Goal: Find specific page/section: Find specific page/section

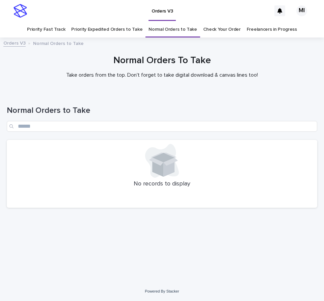
click at [119, 27] on link "Priority Expedited Orders to Take" at bounding box center [106, 30] width 71 height 16
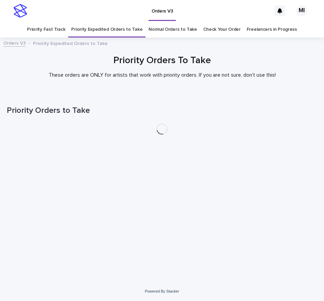
click at [56, 30] on link "Priority Fast Track" at bounding box center [46, 30] width 38 height 16
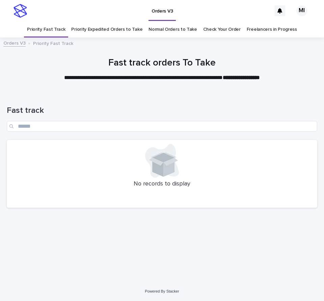
drag, startPoint x: 284, startPoint y: 99, endPoint x: 270, endPoint y: 66, distance: 35.4
click at [284, 98] on div "Fast track" at bounding box center [162, 116] width 311 height 48
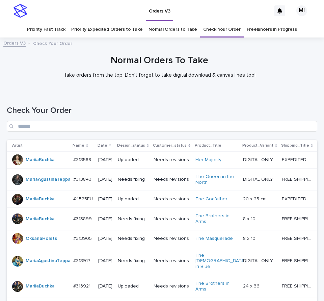
scroll to position [428, 0]
